Goal: Use online tool/utility: Utilize a website feature to perform a specific function

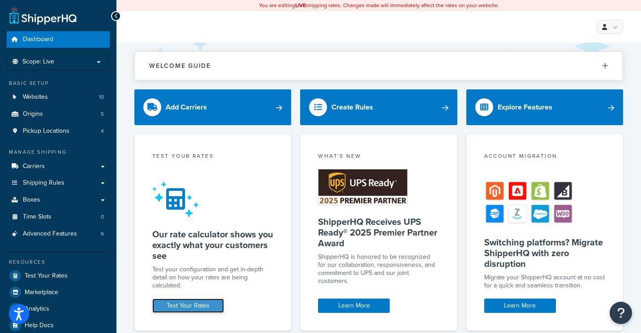
click at [197, 303] on link "Test Your Rates" at bounding box center [188, 306] width 72 height 14
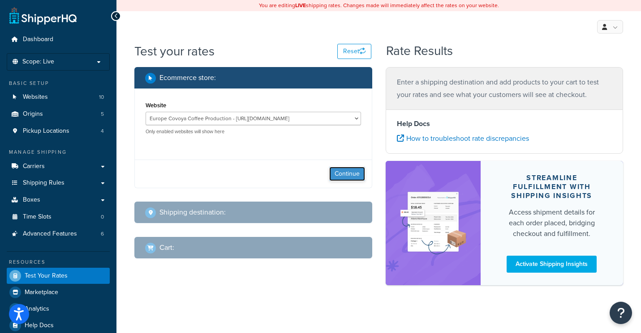
click at [345, 178] on button "Continue" at bounding box center [347, 174] width 36 height 14
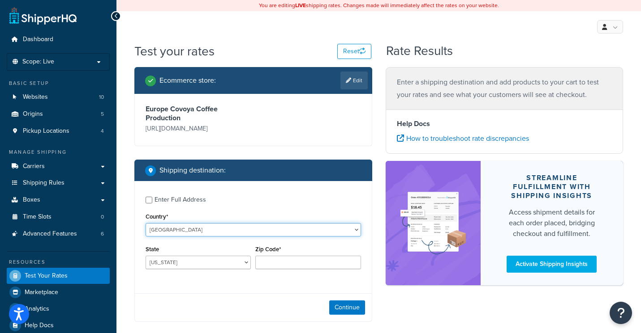
click at [205, 228] on select "[GEOGRAPHIC_DATA] [GEOGRAPHIC_DATA] [GEOGRAPHIC_DATA] [GEOGRAPHIC_DATA] [GEOGRA…" at bounding box center [252, 229] width 215 height 13
select select "IT"
click at [145, 223] on select "[GEOGRAPHIC_DATA] [GEOGRAPHIC_DATA] [GEOGRAPHIC_DATA] [GEOGRAPHIC_DATA] [GEOGRA…" at bounding box center [252, 229] width 215 height 13
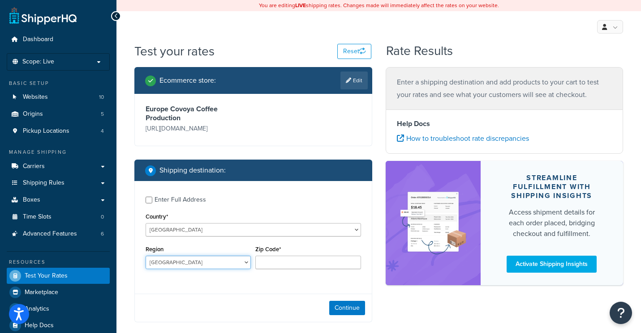
click at [174, 261] on select "[GEOGRAPHIC_DATA] [GEOGRAPHIC_DATA] [GEOGRAPHIC_DATA] [GEOGRAPHIC_DATA] [GEOGRA…" at bounding box center [197, 262] width 105 height 13
select select "LE"
click at [145, 256] on select "[GEOGRAPHIC_DATA] [GEOGRAPHIC_DATA] [GEOGRAPHIC_DATA] [GEOGRAPHIC_DATA] [GEOGRA…" at bounding box center [197, 262] width 105 height 13
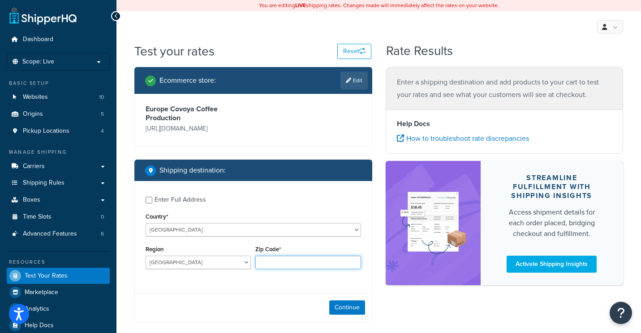
click at [276, 265] on input "Zip Code*" at bounding box center [307, 262] width 105 height 13
paste input "73100"
type input "73100"
click at [348, 311] on button "Continue" at bounding box center [347, 308] width 36 height 14
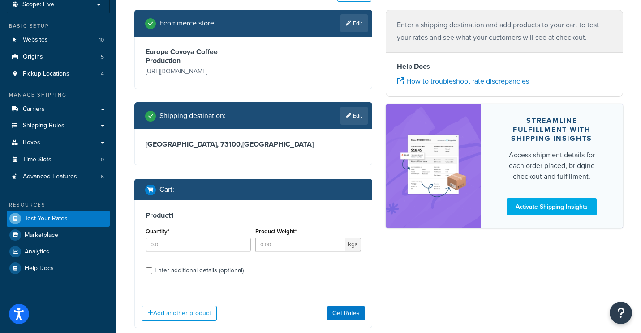
scroll to position [72, 0]
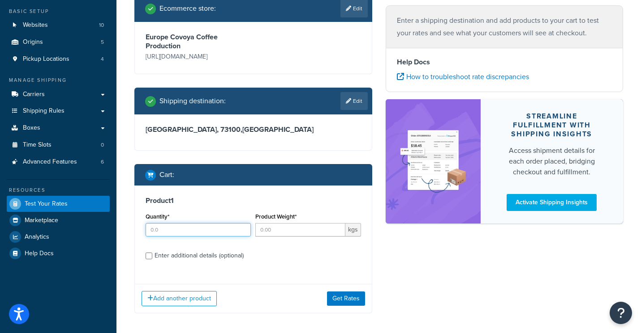
click at [181, 233] on input "Quantity*" at bounding box center [197, 229] width 105 height 13
type input "2"
click at [276, 234] on input "Product Weight*" at bounding box center [300, 229] width 90 height 13
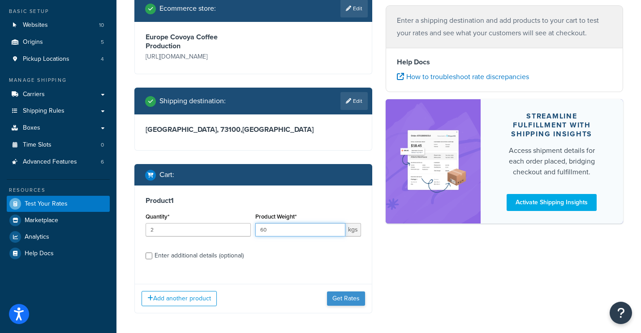
type input "60"
click at [348, 296] on button "Get Rates" at bounding box center [346, 299] width 38 height 14
